Goal: Information Seeking & Learning: Find specific fact

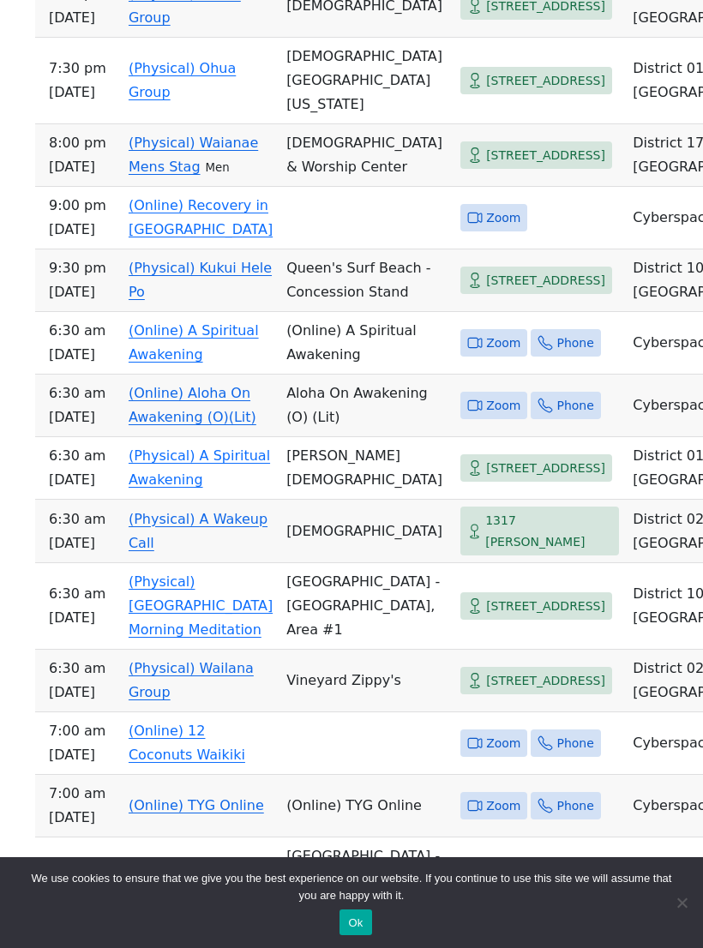
scroll to position [6359, 0]
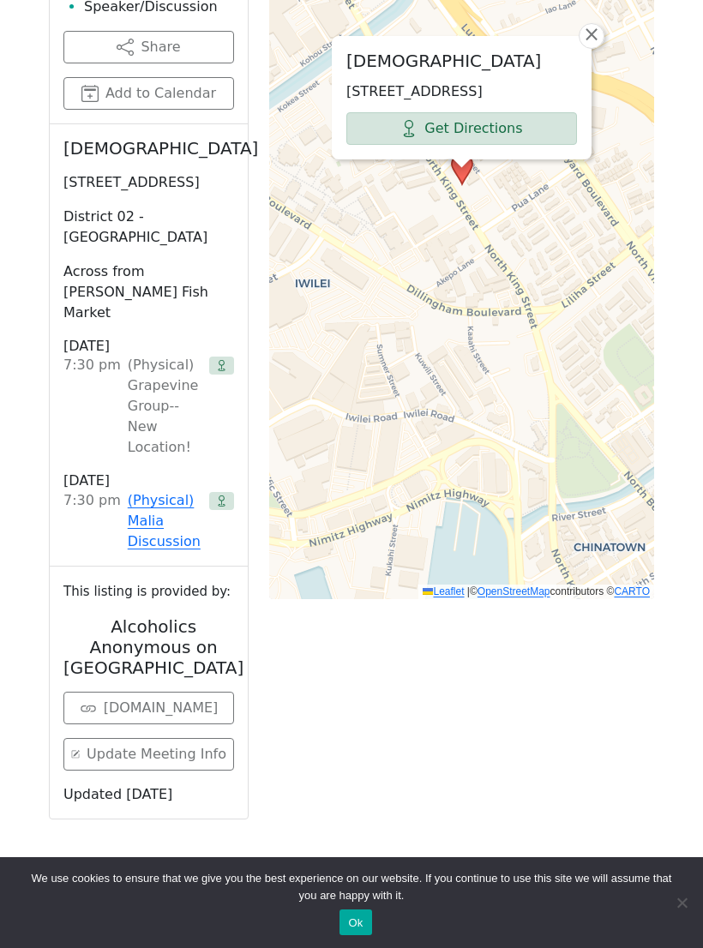
scroll to position [1096, 0]
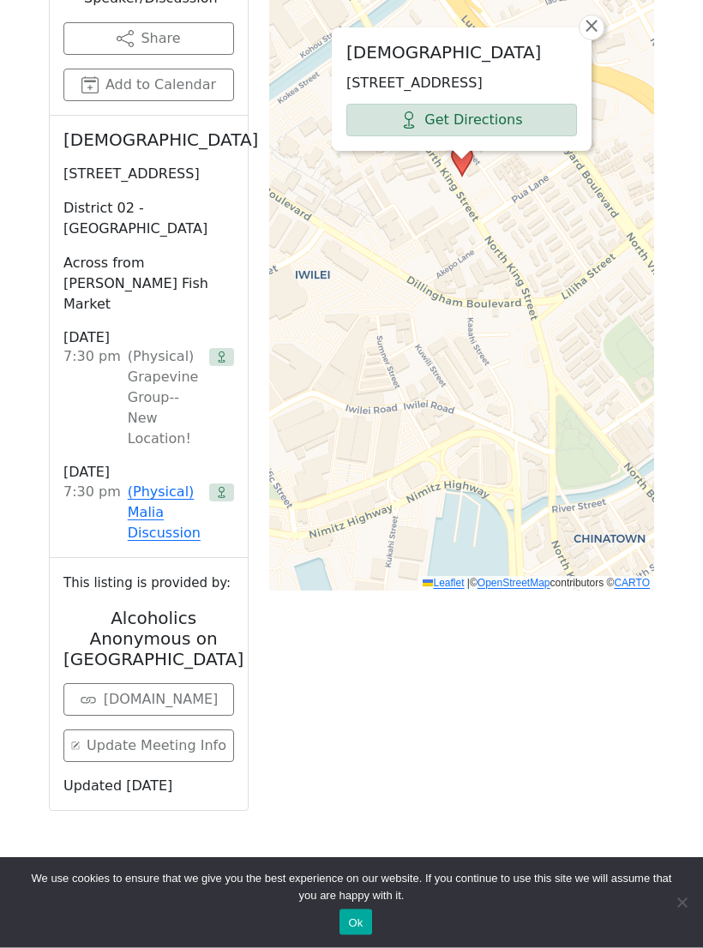
click at [134, 483] on link "(Physical) Malia Discussion" at bounding box center [165, 514] width 75 height 62
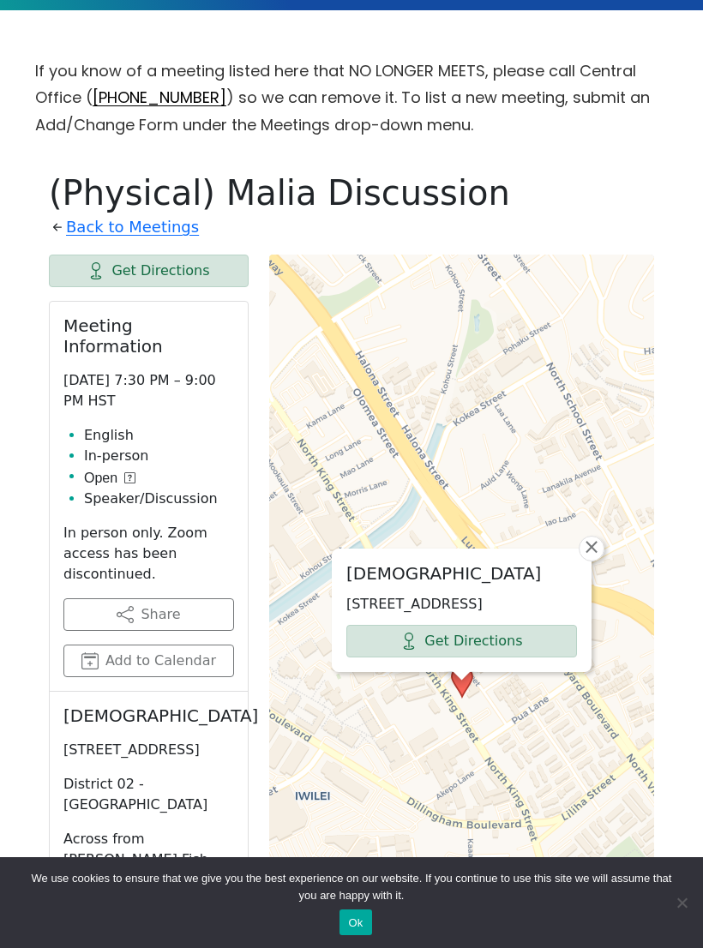
scroll to position [521, 0]
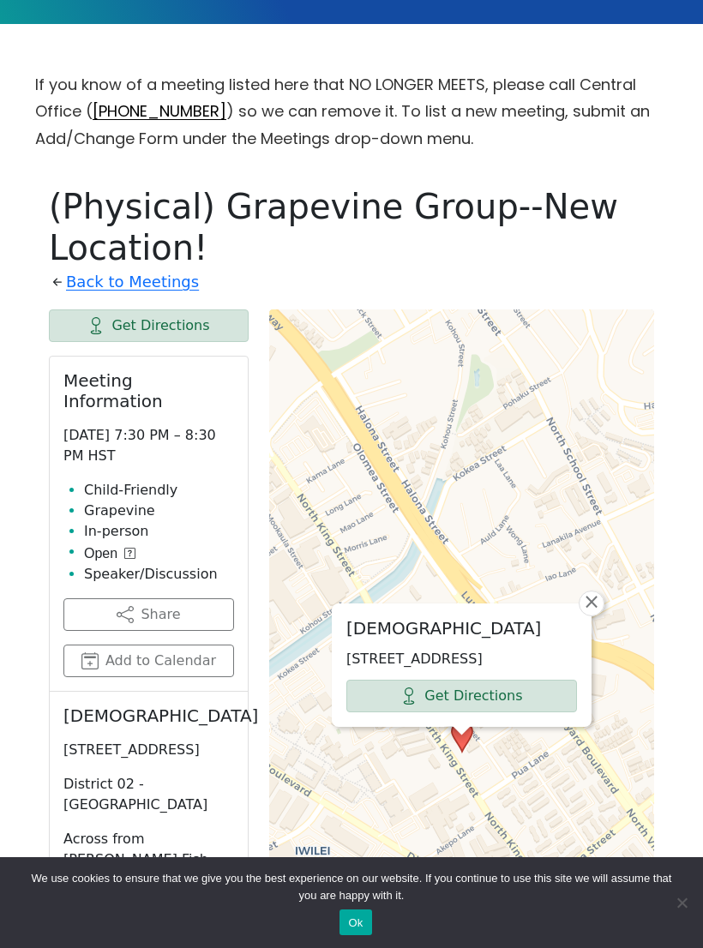
scroll to position [692, 0]
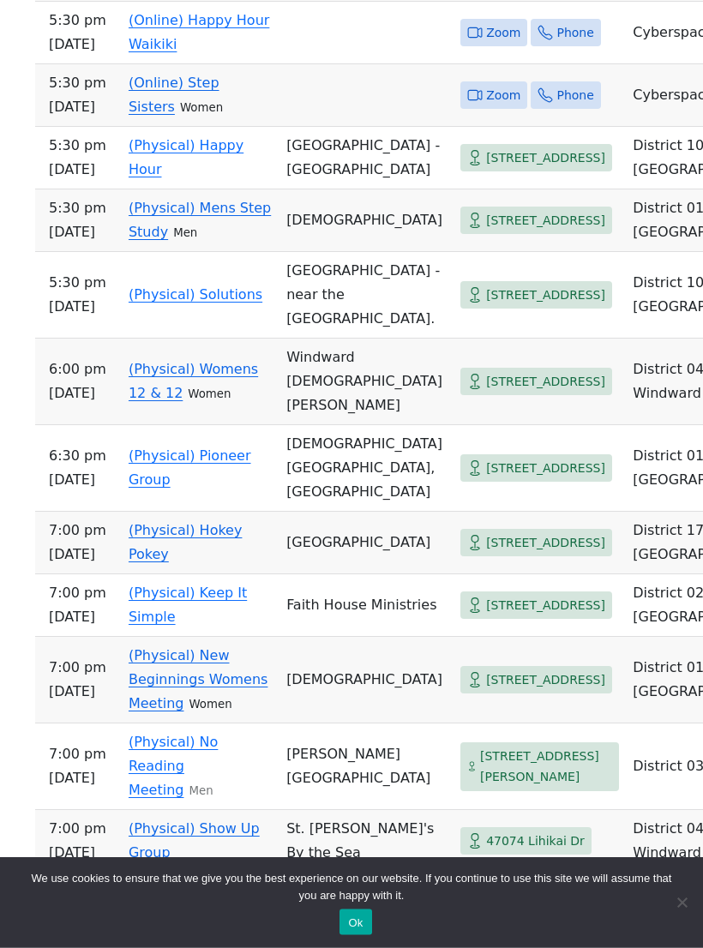
scroll to position [2232, 0]
click at [159, 240] on link "(Physical) Mens Step Study" at bounding box center [200, 220] width 142 height 40
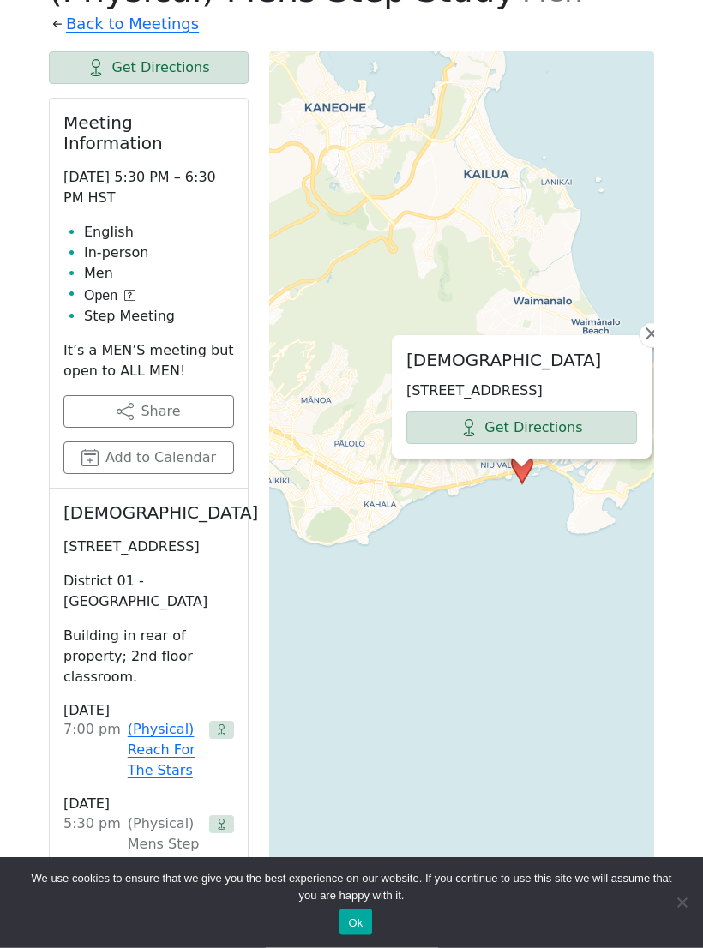
scroll to position [721, 0]
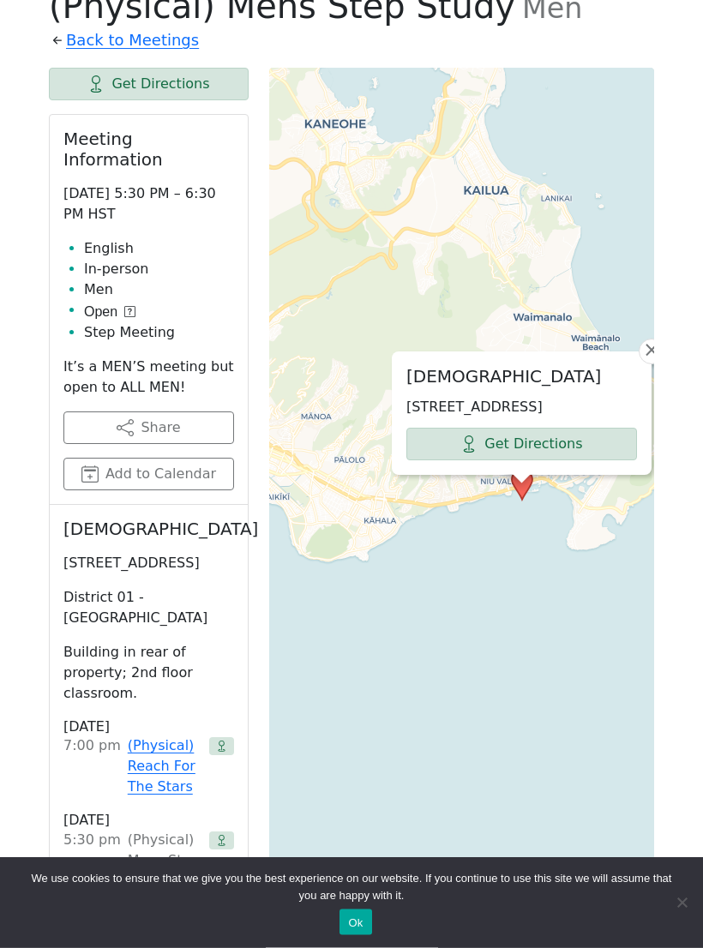
click at [72, 30] on link "Back to Meetings" at bounding box center [132, 40] width 133 height 27
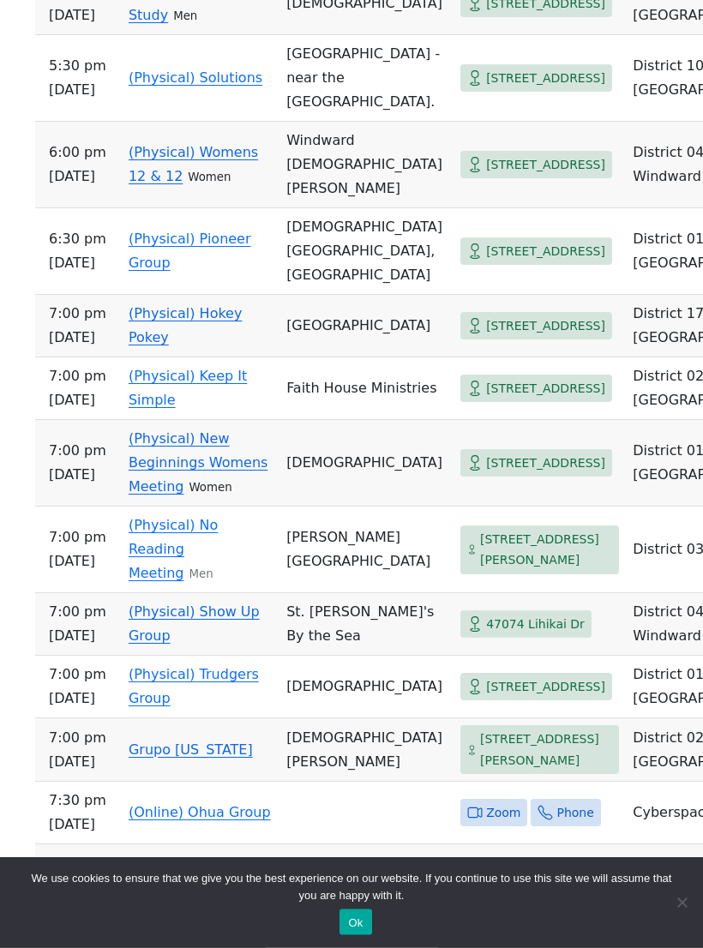
scroll to position [2453, 0]
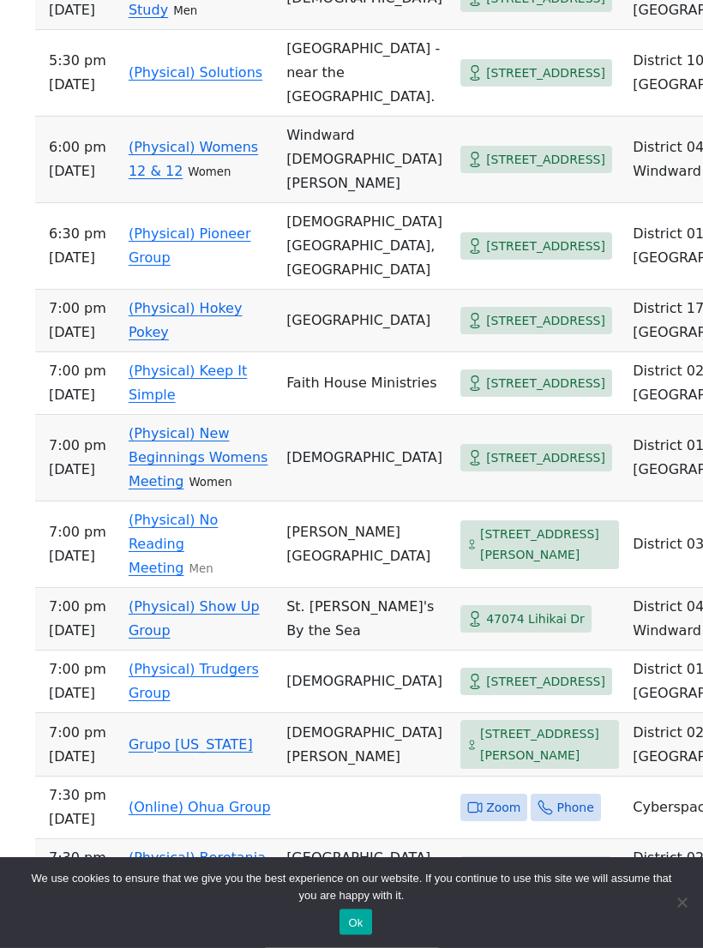
click at [523, 258] on span "[STREET_ADDRESS]" at bounding box center [545, 247] width 119 height 21
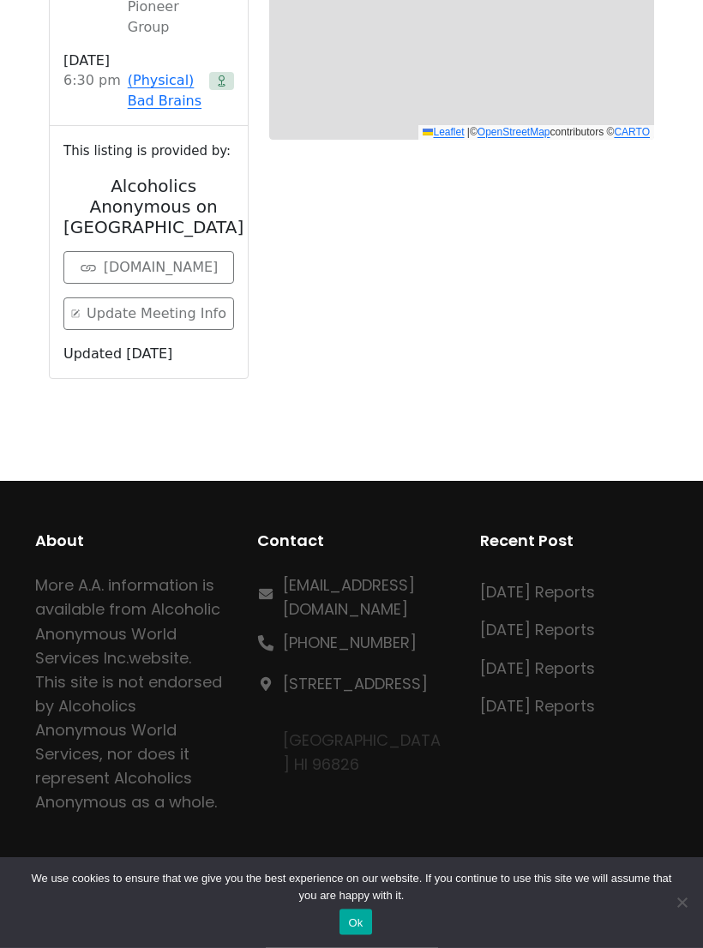
scroll to position [692, 0]
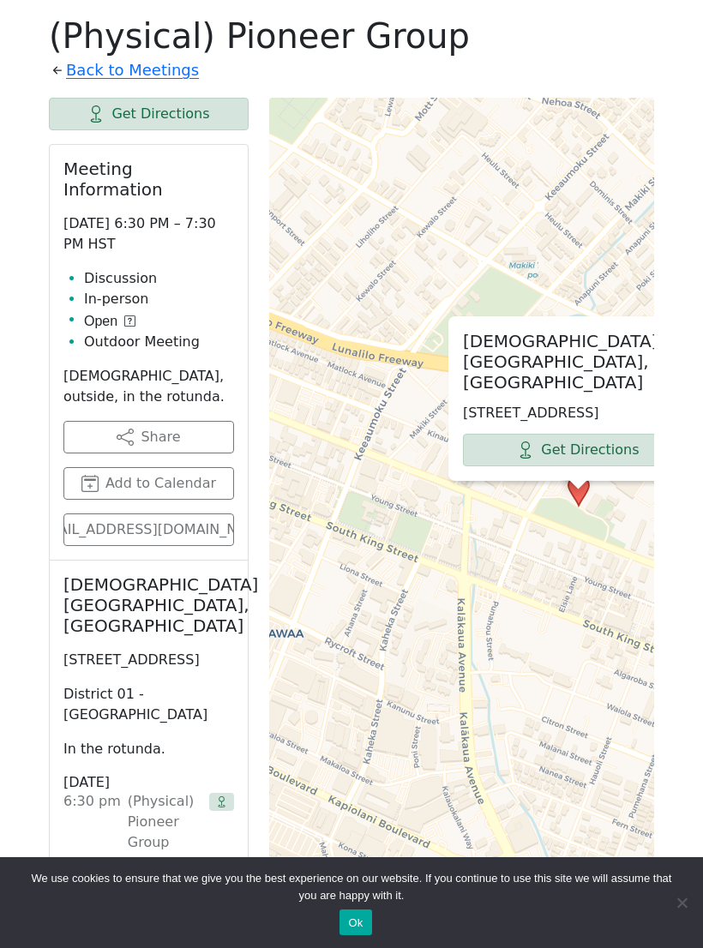
click at [604, 450] on link "Get Directions" at bounding box center [578, 450] width 231 height 33
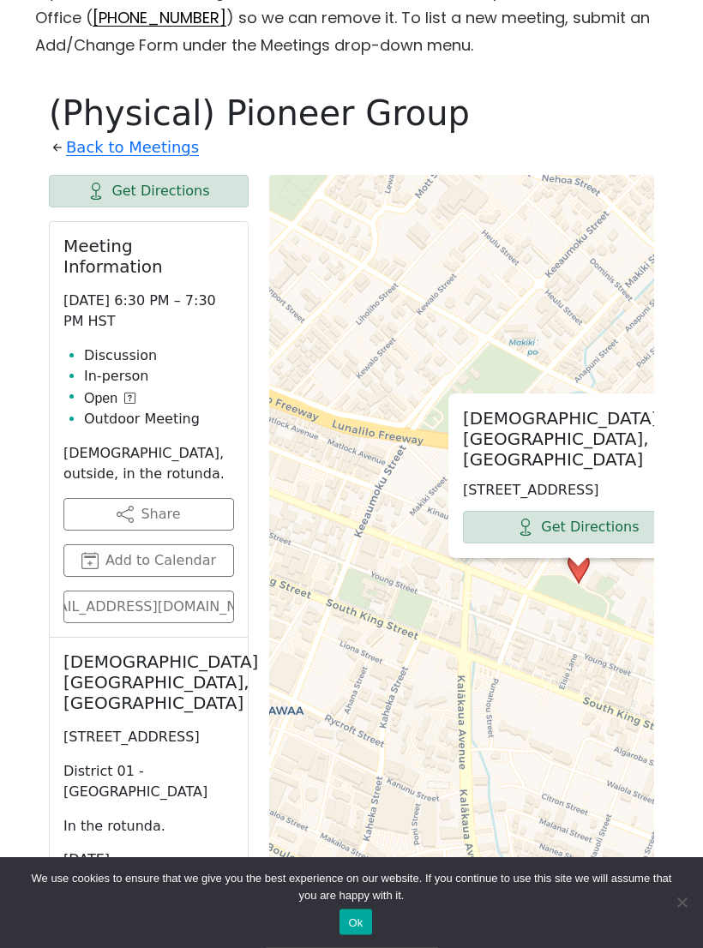
click at [101, 141] on link "Back to Meetings" at bounding box center [132, 148] width 133 height 27
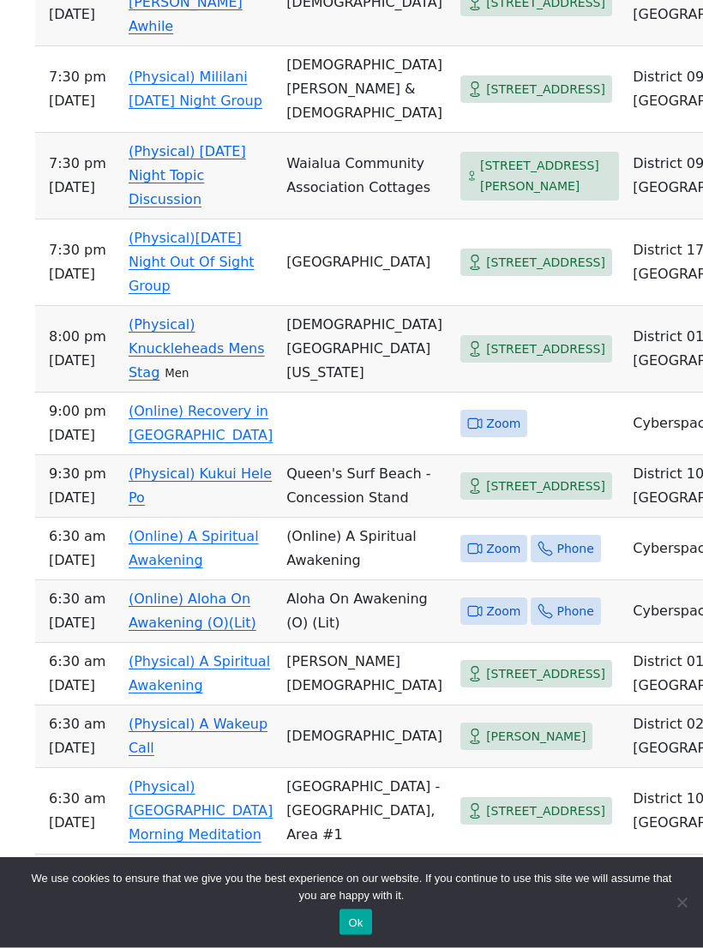
scroll to position [3523, 0]
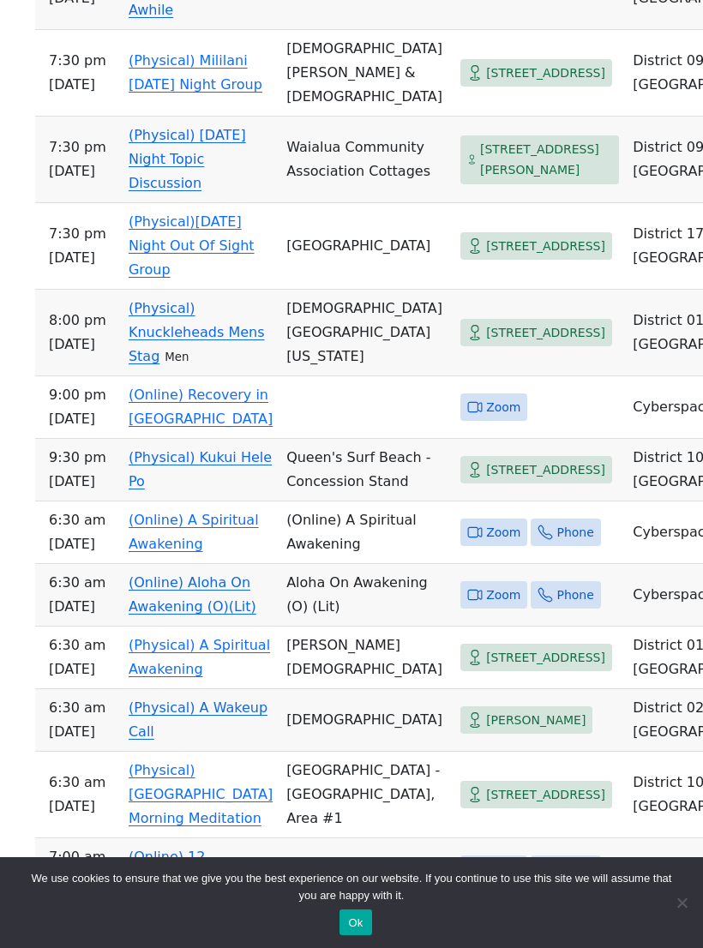
click at [181, 364] on link "(Physical) Knuckleheads Mens Stag" at bounding box center [197, 332] width 136 height 64
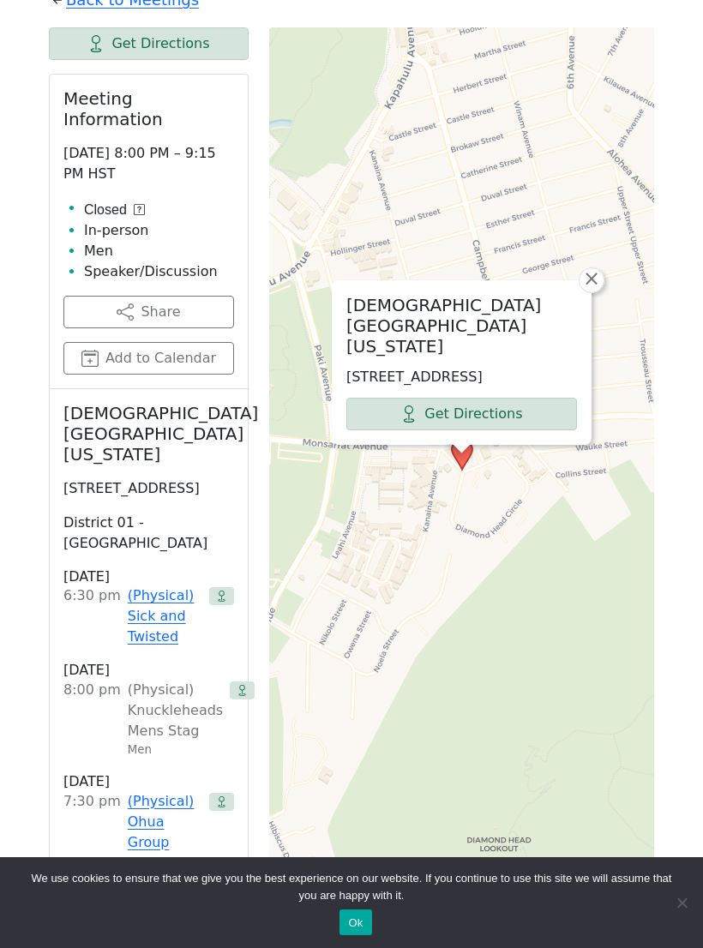
scroll to position [810, 0]
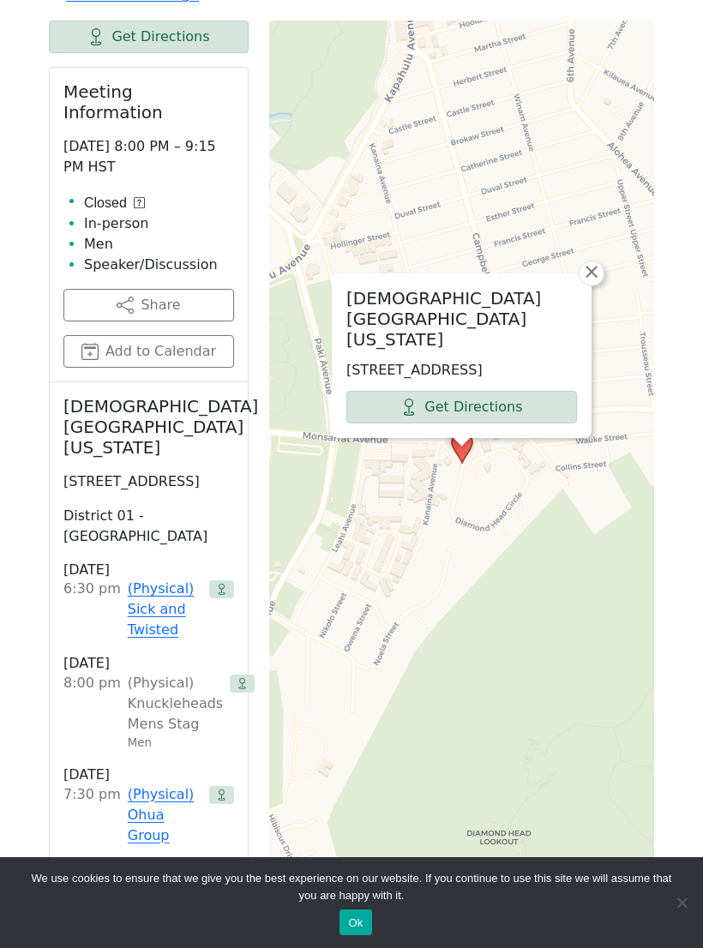
click at [510, 391] on link "Get Directions" at bounding box center [461, 407] width 231 height 33
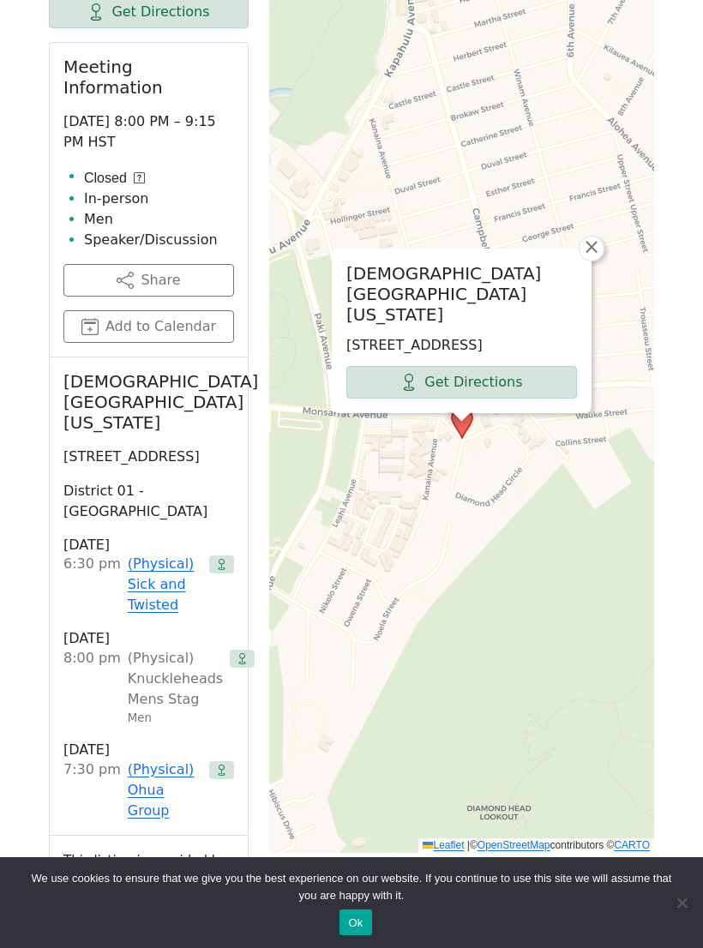
scroll to position [837, 0]
